Goal: Transaction & Acquisition: Download file/media

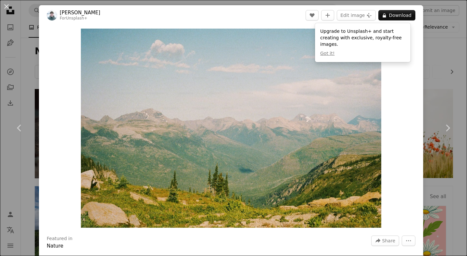
scroll to position [1585, 0]
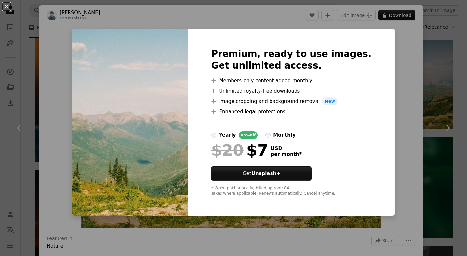
click at [381, 35] on div "An X shape Premium, ready to use images. Get unlimited access. A plus sign Memb…" at bounding box center [233, 128] width 467 height 256
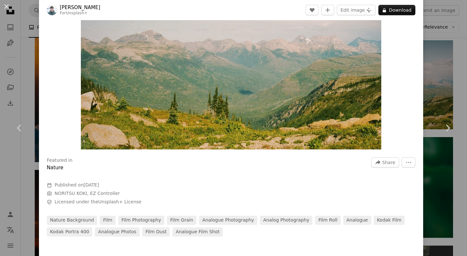
scroll to position [78, 0]
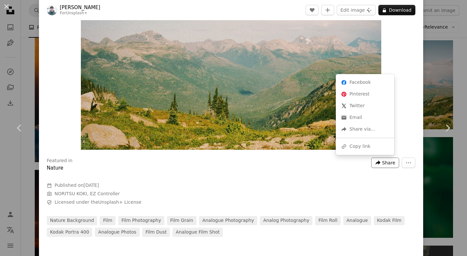
click at [375, 162] on icon "A forward-right arrow" at bounding box center [378, 163] width 6 height 6
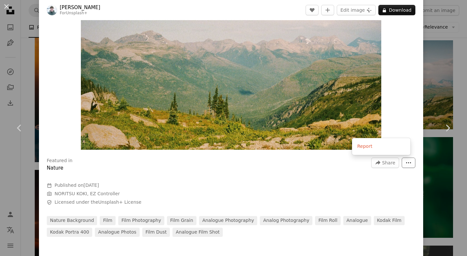
click at [402, 160] on button "More Actions" at bounding box center [409, 163] width 14 height 10
click at [391, 185] on dialog "An X shape Chevron left Chevron right [PERSON_NAME] For Unsplash+ A heart A plu…" at bounding box center [233, 128] width 467 height 256
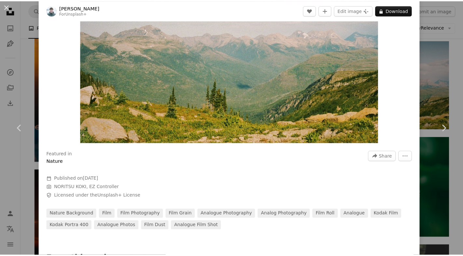
scroll to position [66, 0]
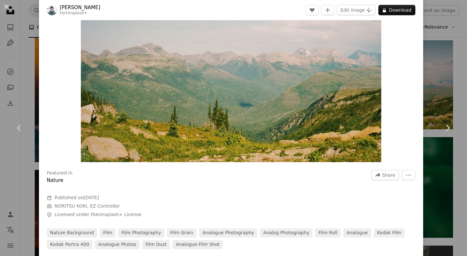
click at [431, 60] on div "An X shape Chevron left Chevron right [PERSON_NAME] For Unsplash+ A heart A plu…" at bounding box center [233, 128] width 467 height 256
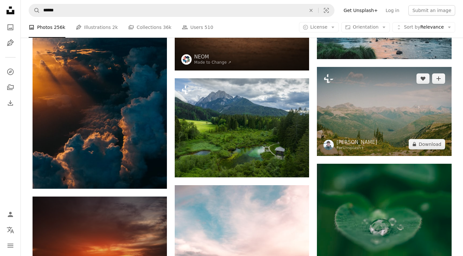
scroll to position [1558, 0]
